Goal: Transaction & Acquisition: Purchase product/service

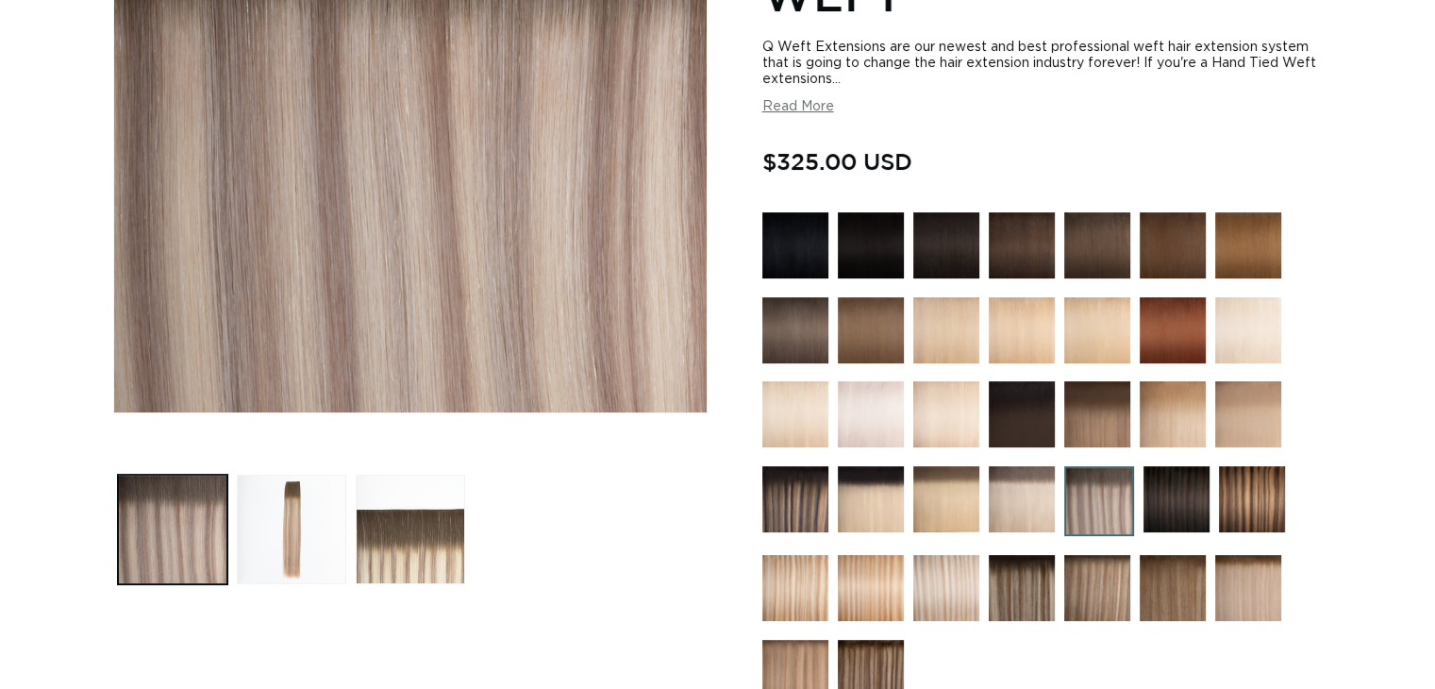
click at [1053, 514] on img at bounding box center [1022, 499] width 66 height 66
